Goal: Task Accomplishment & Management: Use online tool/utility

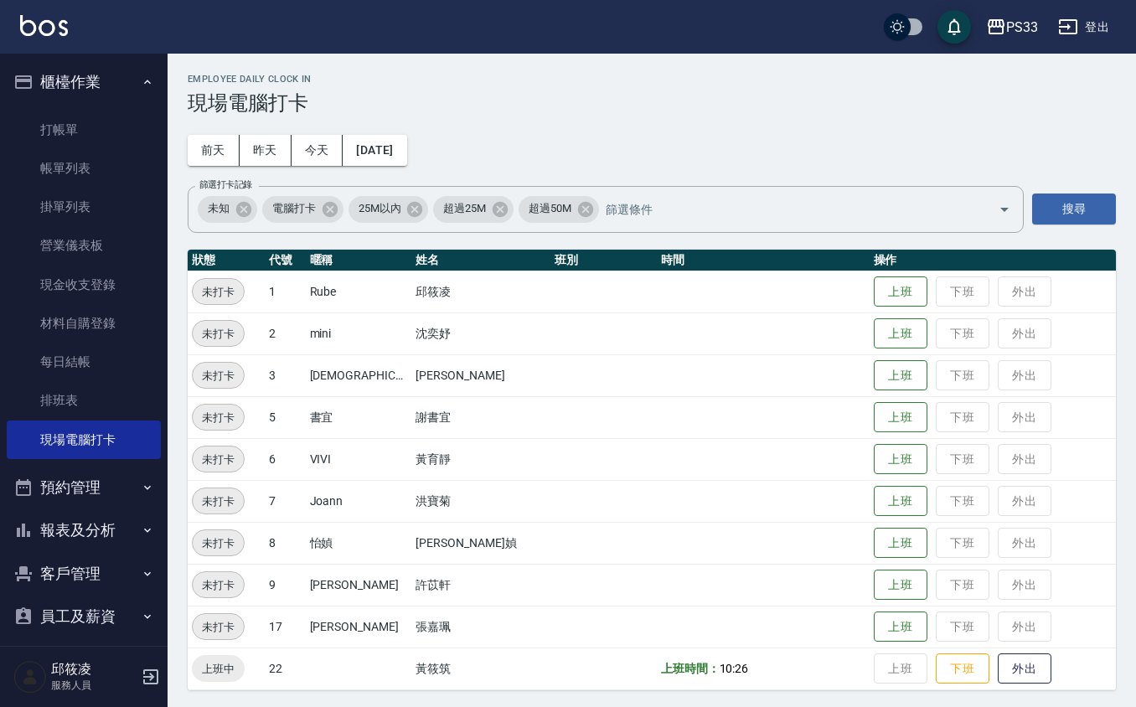
scroll to position [3, 0]
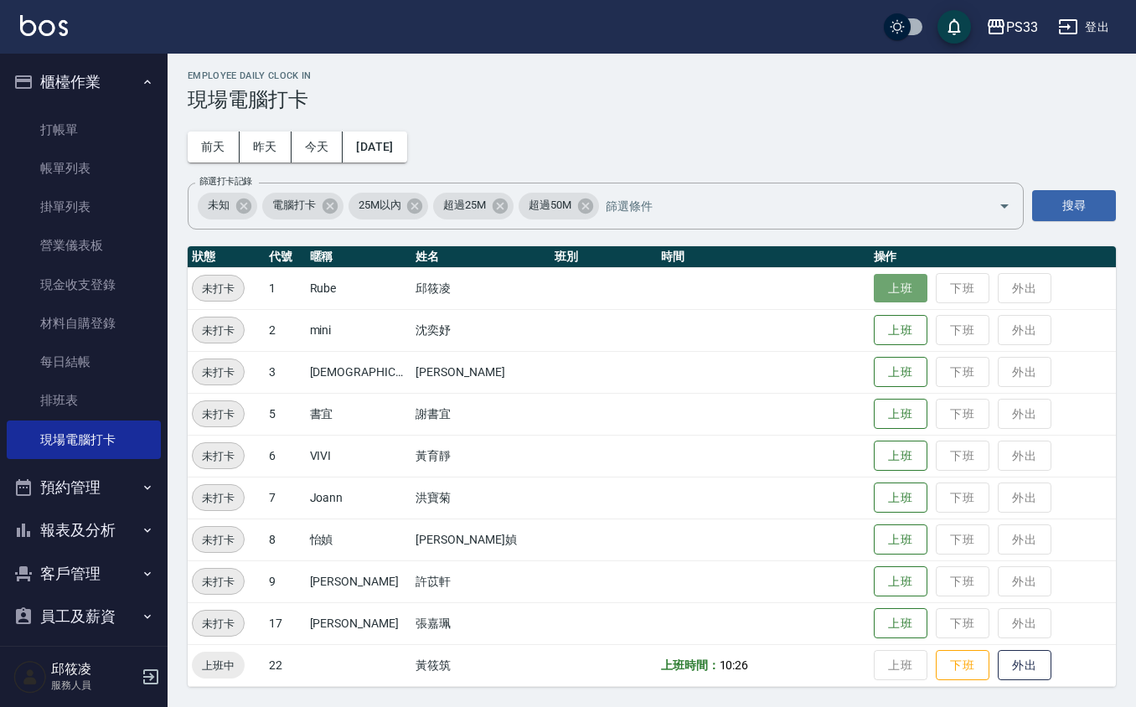
click at [896, 276] on button "上班" at bounding box center [901, 288] width 54 height 29
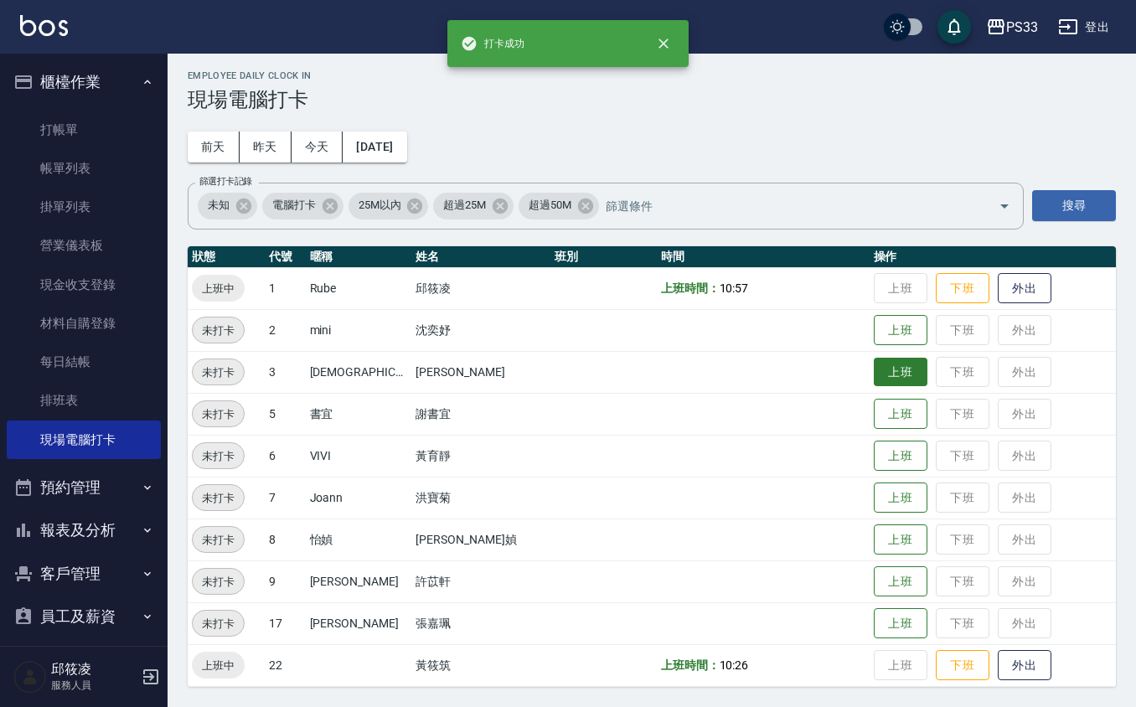
click at [874, 383] on button "上班" at bounding box center [901, 372] width 54 height 29
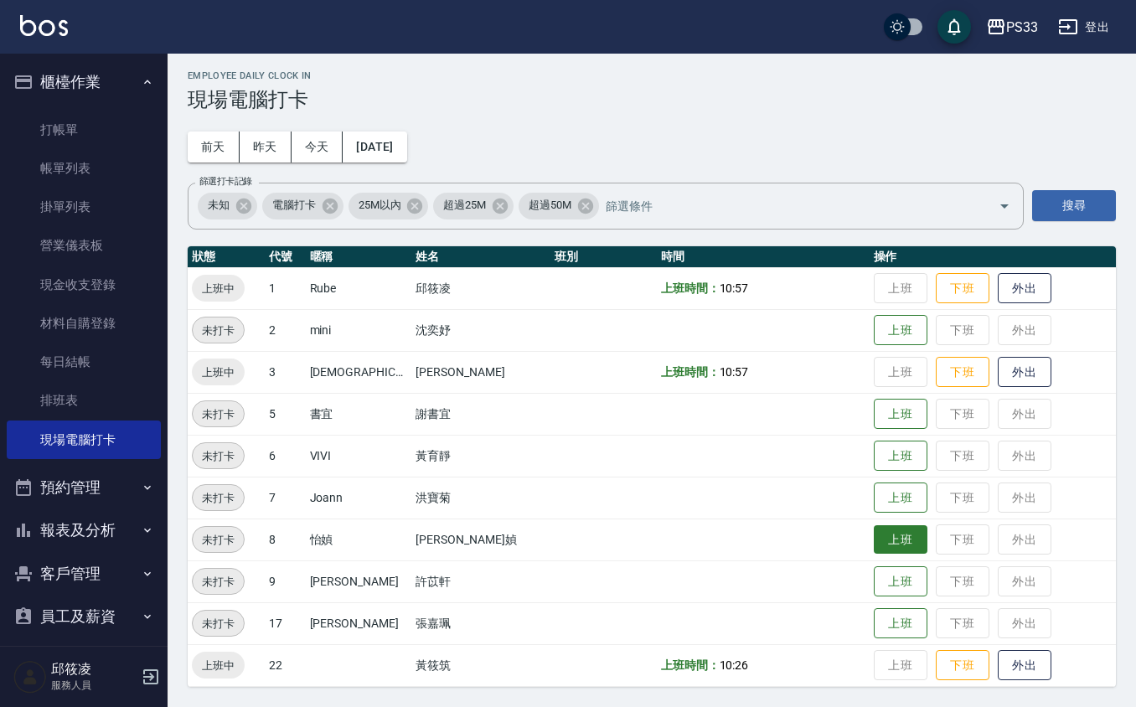
click at [874, 533] on button "上班" at bounding box center [901, 539] width 54 height 29
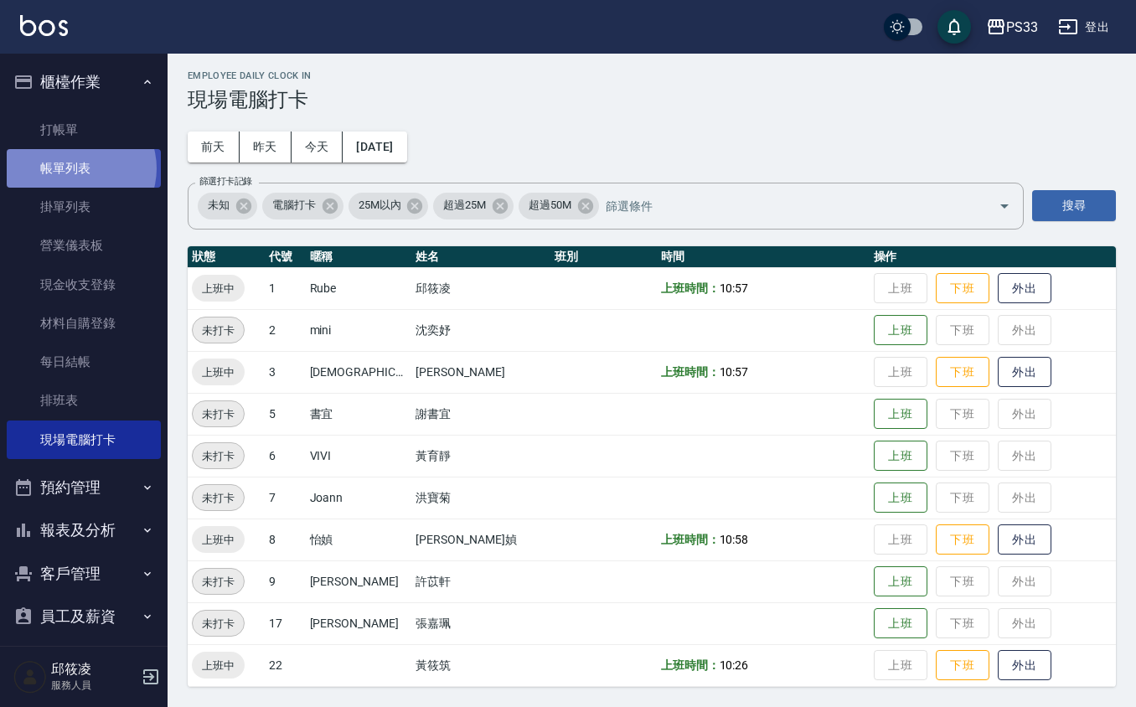
click at [78, 168] on link "帳單列表" at bounding box center [84, 168] width 154 height 39
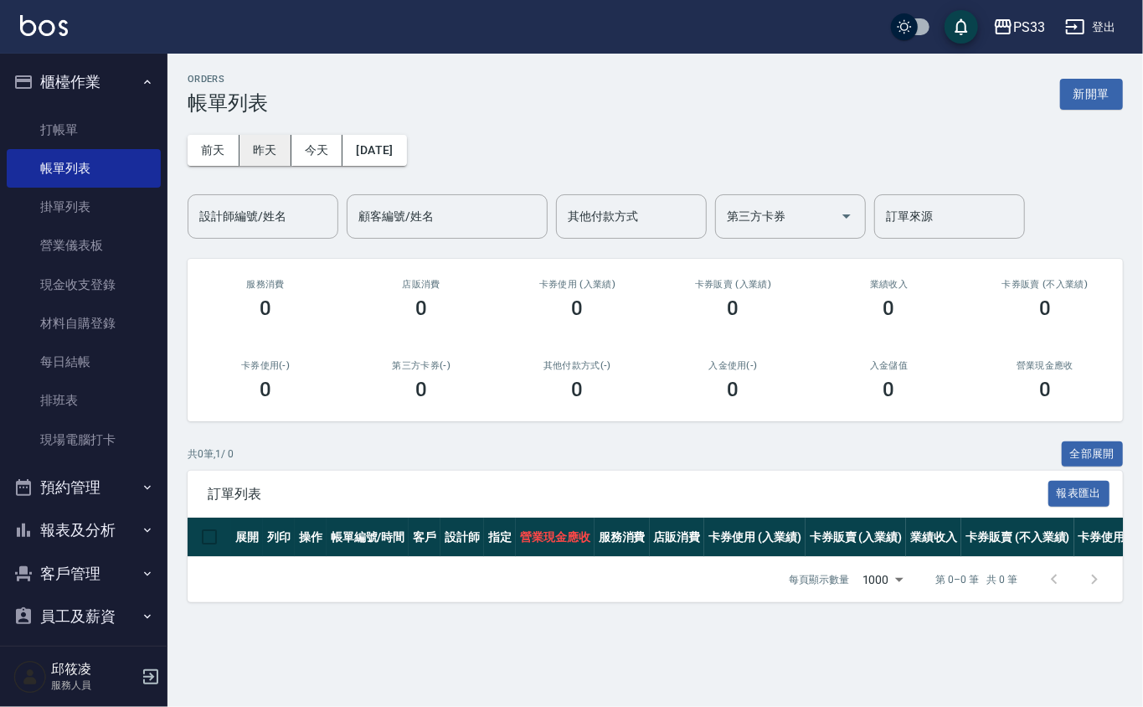
click at [273, 152] on button "昨天" at bounding box center [266, 150] width 52 height 31
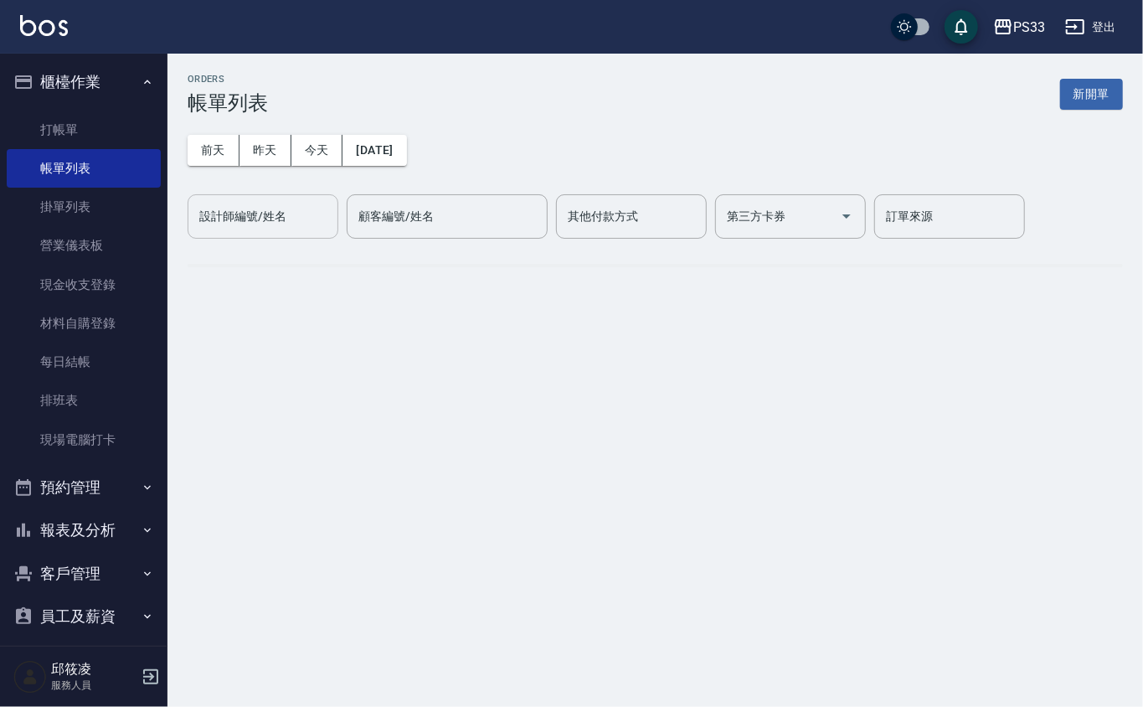
click at [309, 221] on input "設計師編號/姓名" at bounding box center [263, 216] width 136 height 29
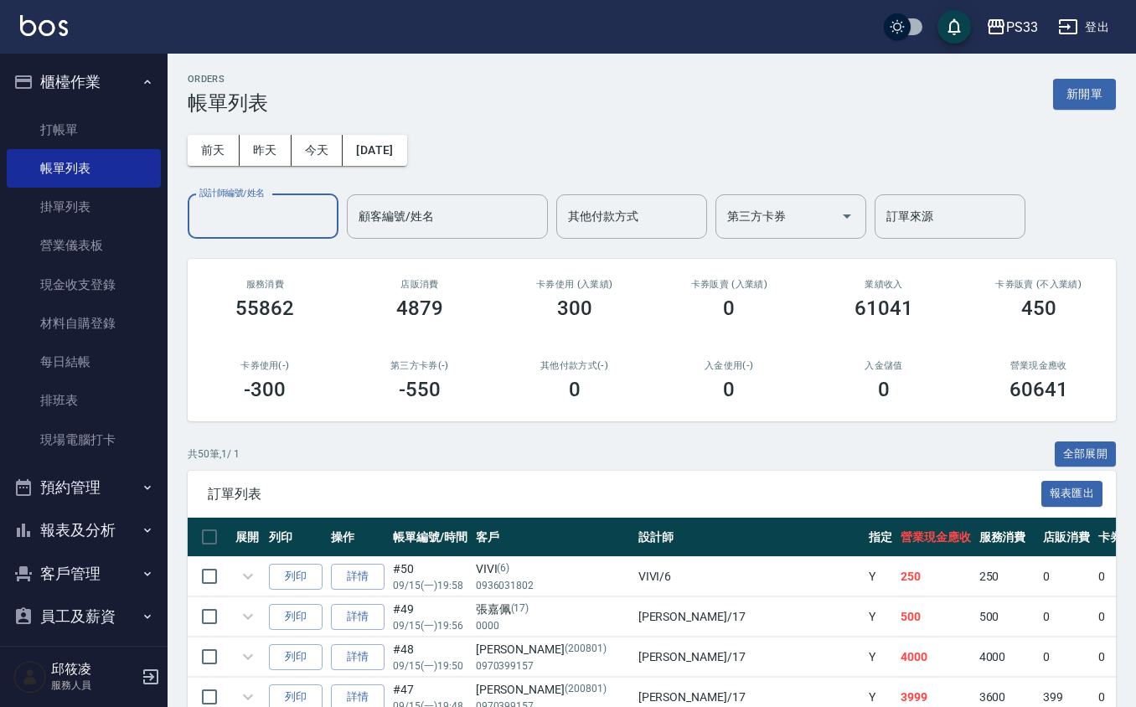
click at [309, 223] on input "設計師編號/姓名" at bounding box center [263, 216] width 136 height 29
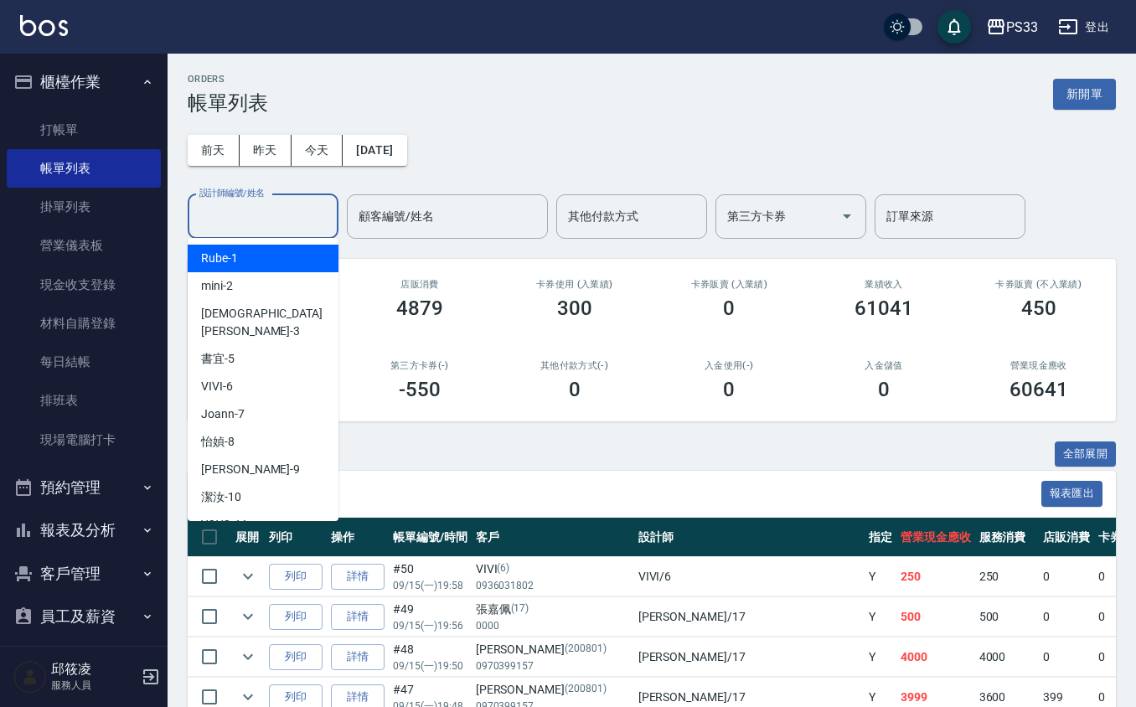
click at [309, 223] on input "設計師編號/姓名" at bounding box center [263, 216] width 136 height 29
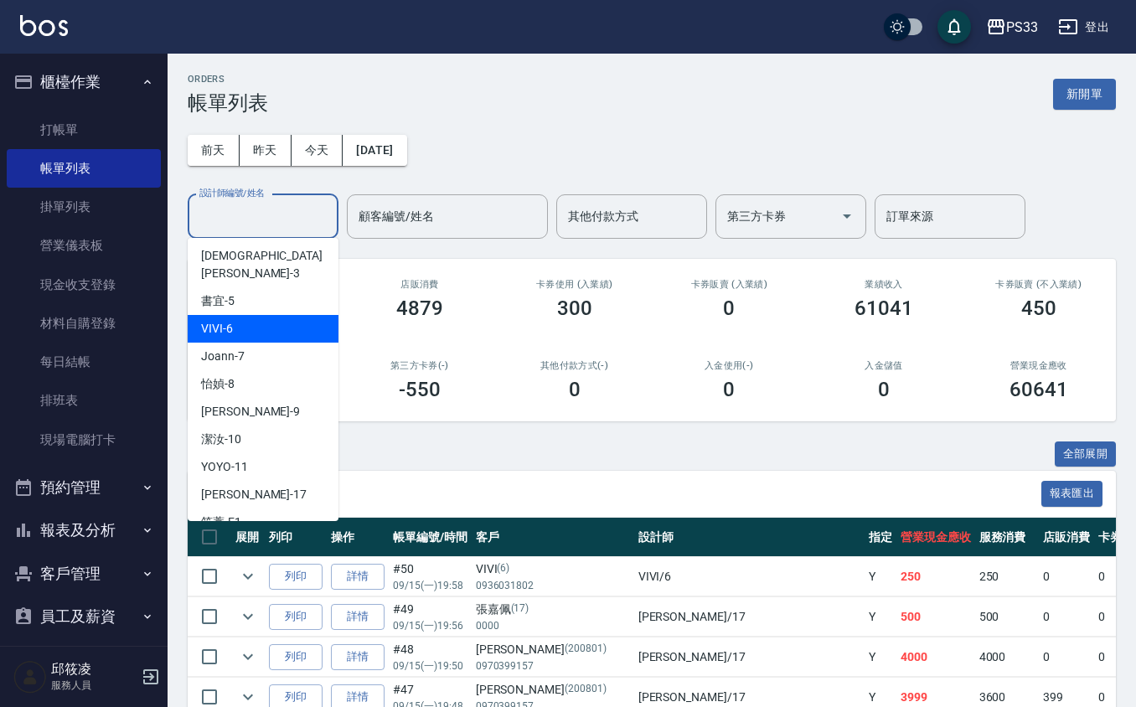
scroll to position [111, 0]
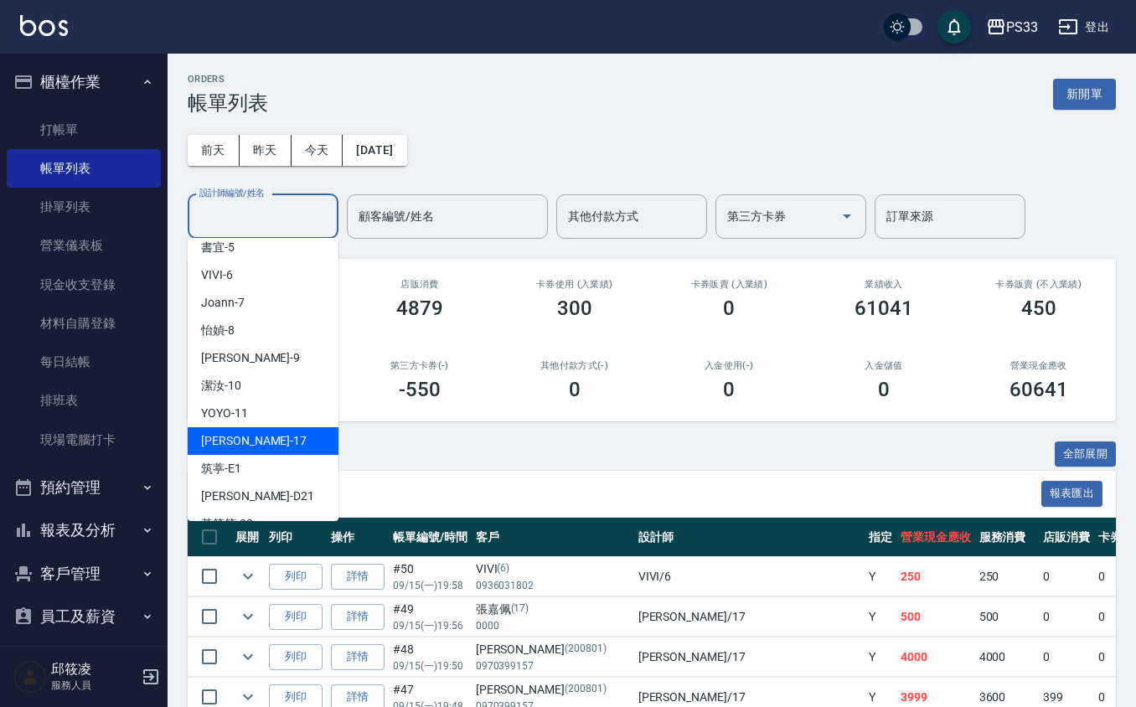
click at [252, 427] on div "[PERSON_NAME] -17" at bounding box center [263, 441] width 151 height 28
type input "[PERSON_NAME]-17"
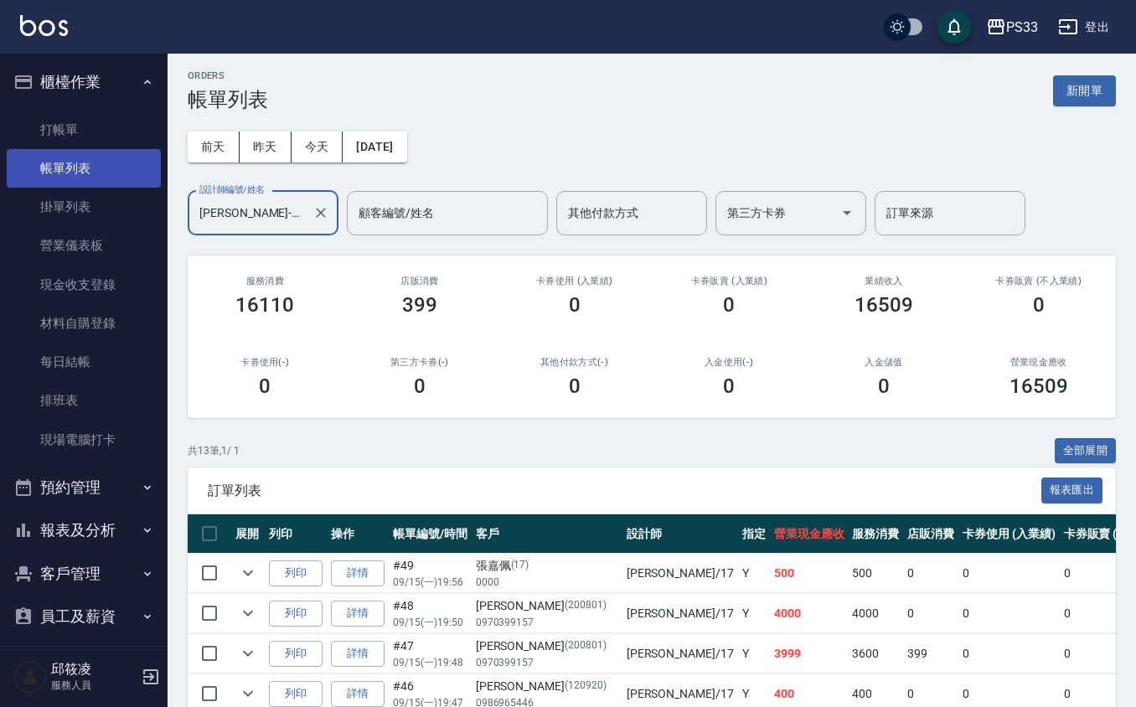
scroll to position [0, 0]
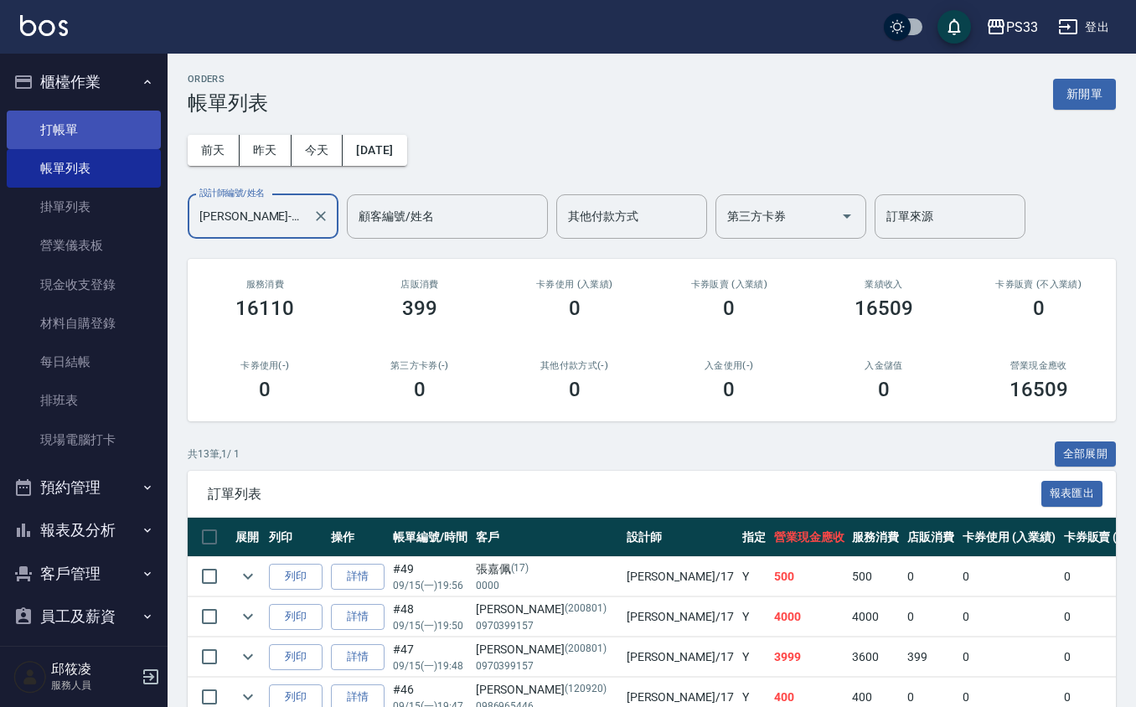
click at [62, 119] on link "打帳單" at bounding box center [84, 130] width 154 height 39
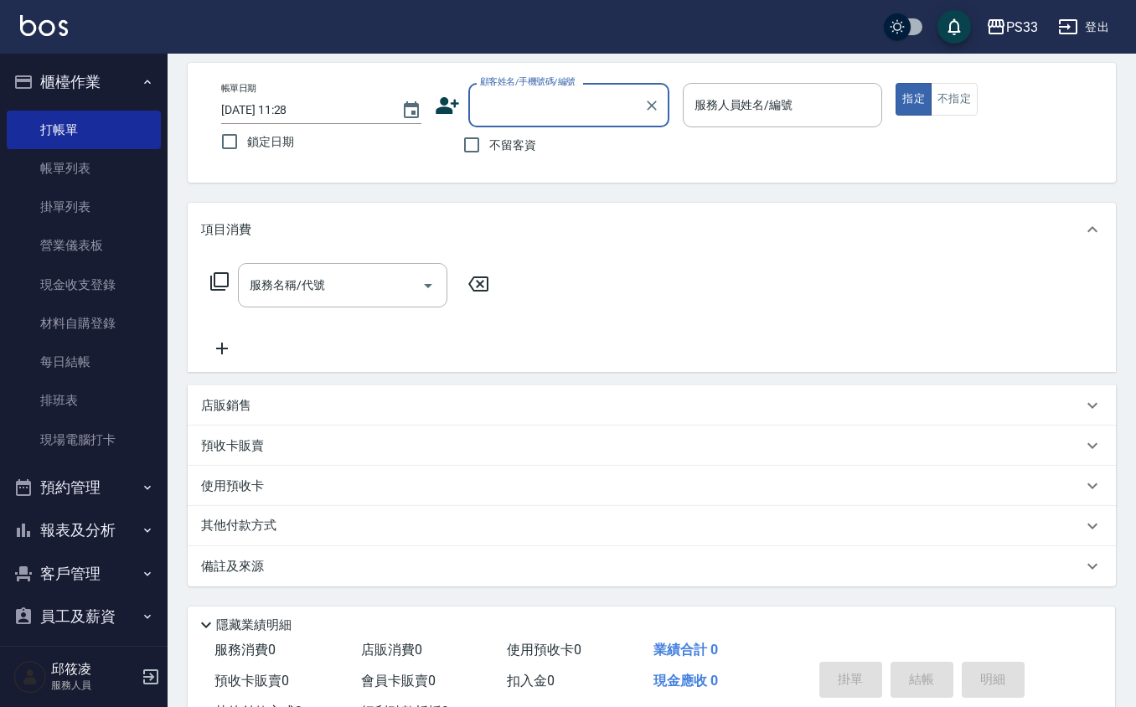
scroll to position [111, 0]
